Goal: Task Accomplishment & Management: Use online tool/utility

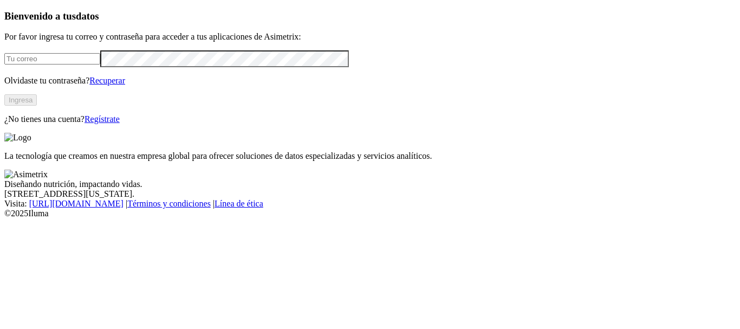
type input "[PERSON_NAME][EMAIL_ADDRESS][PERSON_NAME][DOMAIN_NAME]"
click at [37, 106] on button "Ingresa" at bounding box center [20, 99] width 32 height 11
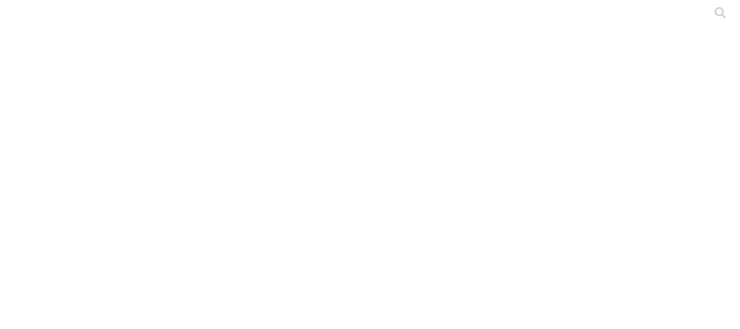
type input "Levante + Clasificación SIN IND"
